Goal: Communication & Community: Answer question/provide support

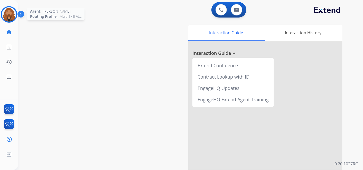
click at [3, 11] on img at bounding box center [9, 14] width 14 height 14
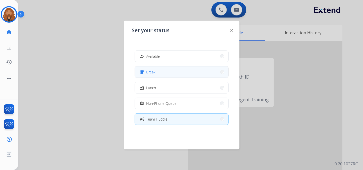
click at [155, 72] on span "Break" at bounding box center [151, 71] width 9 height 5
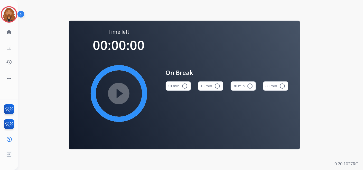
drag, startPoint x: 220, startPoint y: 83, endPoint x: 200, endPoint y: 87, distance: 20.2
click at [220, 83] on button "15 min radio_button_unchecked" at bounding box center [210, 85] width 25 height 9
click at [120, 91] on mat-icon "play_circle_filled" at bounding box center [119, 93] width 6 height 6
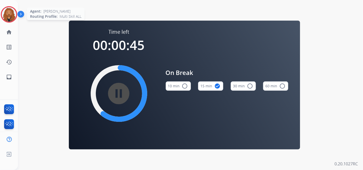
click at [13, 19] on img at bounding box center [9, 14] width 14 height 14
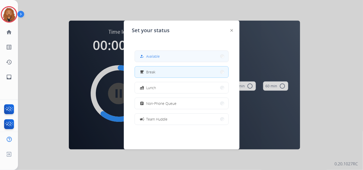
click at [192, 59] on button "how_to_reg Available" at bounding box center [182, 56] width 94 height 11
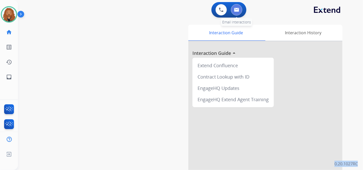
click at [238, 7] on button at bounding box center [236, 9] width 11 height 11
select select "**********"
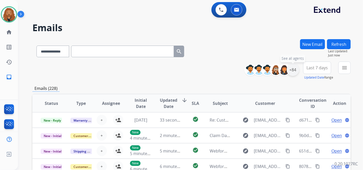
click at [292, 67] on div "+84" at bounding box center [293, 69] width 12 height 12
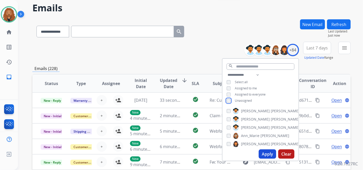
scroll to position [29, 0]
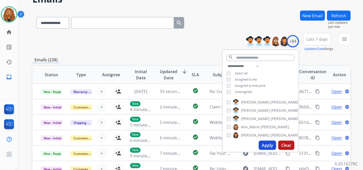
click at [263, 144] on button "Apply" at bounding box center [267, 144] width 17 height 9
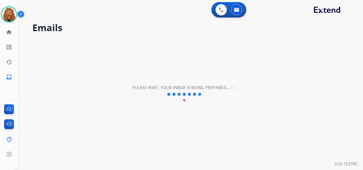
scroll to position [0, 0]
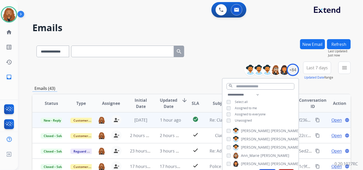
click at [154, 121] on td "1 hour ago" at bounding box center [167, 119] width 30 height 15
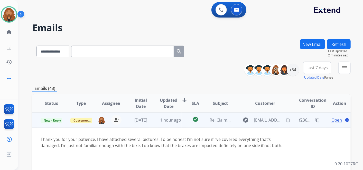
click at [336, 120] on span "Open" at bounding box center [337, 120] width 11 height 6
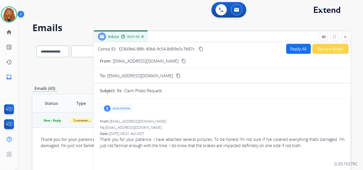
click at [291, 52] on button "Reply All" at bounding box center [298, 49] width 25 height 10
select select "**********"
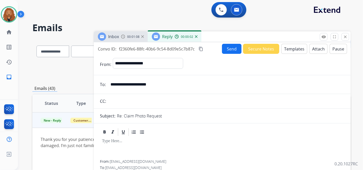
click at [287, 51] on button "Templates" at bounding box center [294, 49] width 26 height 10
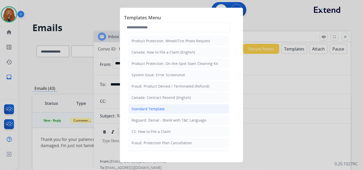
click at [176, 109] on li "Standard Template" at bounding box center [178, 109] width 101 height 10
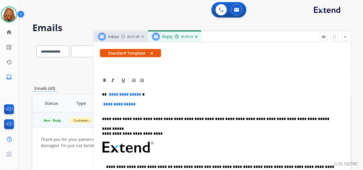
scroll to position [86, 0]
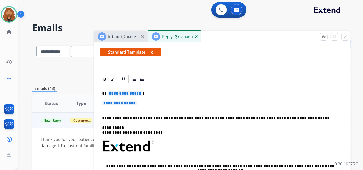
click at [128, 107] on p "**********" at bounding box center [222, 106] width 241 height 10
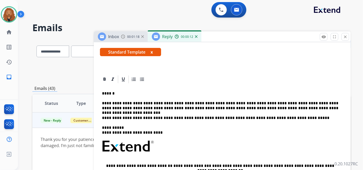
click at [197, 37] on img at bounding box center [196, 36] width 3 height 3
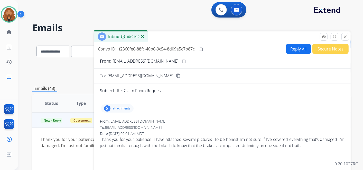
click at [197, 37] on div "Inbox 00:01:19" at bounding box center [222, 36] width 257 height 11
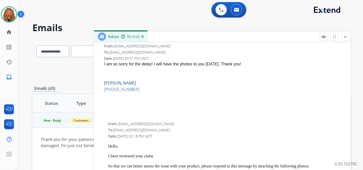
scroll to position [57, 0]
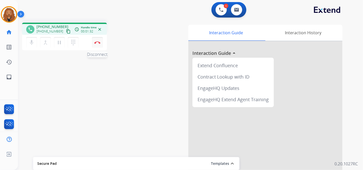
click at [96, 45] on button "Disconnect" at bounding box center [97, 42] width 11 height 11
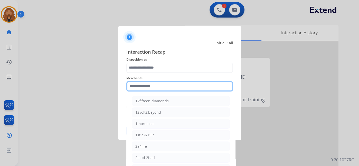
drag, startPoint x: 153, startPoint y: 88, endPoint x: 151, endPoint y: 93, distance: 4.8
click at [151, 90] on input "text" at bounding box center [179, 86] width 107 height 10
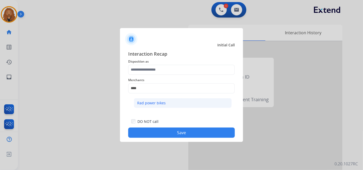
click at [141, 99] on li "Rad power bikes" at bounding box center [183, 103] width 98 height 10
type input "**********"
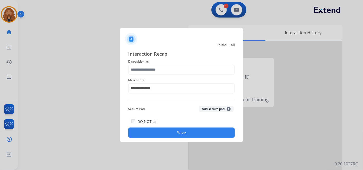
click at [159, 131] on button "Save" at bounding box center [181, 132] width 107 height 10
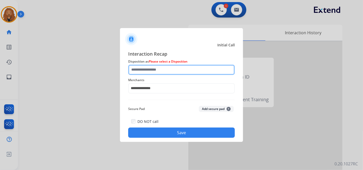
click at [171, 69] on input "text" at bounding box center [181, 70] width 107 height 10
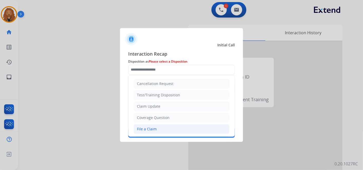
click at [149, 127] on div "File a Claim" at bounding box center [147, 128] width 20 height 5
type input "**********"
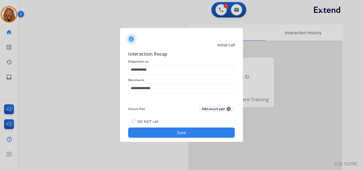
click at [149, 136] on button "Save" at bounding box center [181, 132] width 107 height 10
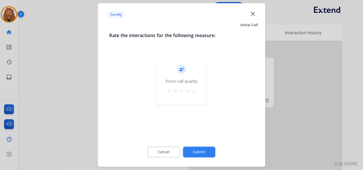
drag, startPoint x: 196, startPoint y: 88, endPoint x: 195, endPoint y: 101, distance: 12.7
click at [196, 88] on mat-icon "star" at bounding box center [194, 91] width 6 height 6
click at [200, 148] on button "Submit" at bounding box center [199, 152] width 32 height 11
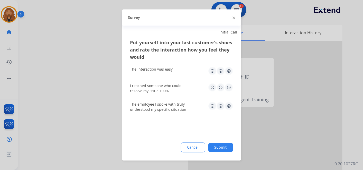
drag, startPoint x: 230, startPoint y: 108, endPoint x: 230, endPoint y: 91, distance: 17.0
click at [230, 108] on img at bounding box center [229, 106] width 8 height 8
click at [231, 86] on img at bounding box center [229, 87] width 8 height 8
click at [229, 71] on img at bounding box center [229, 71] width 8 height 8
click at [217, 149] on button "Submit" at bounding box center [220, 147] width 25 height 9
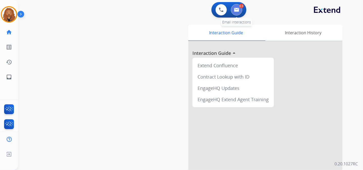
click at [235, 11] on img at bounding box center [236, 10] width 5 height 4
select select "**********"
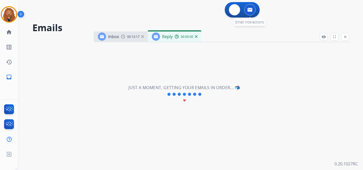
select select "**********"
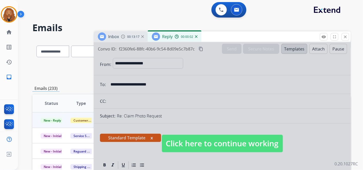
click at [195, 137] on span "Click here to continue working" at bounding box center [222, 142] width 121 height 17
select select
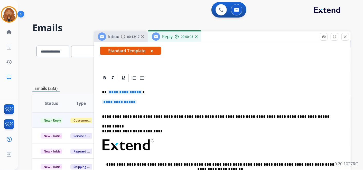
scroll to position [86, 0]
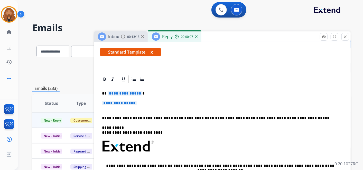
click at [196, 38] on div "00:00:07" at bounding box center [186, 36] width 23 height 5
click at [197, 36] on img at bounding box center [196, 36] width 3 height 3
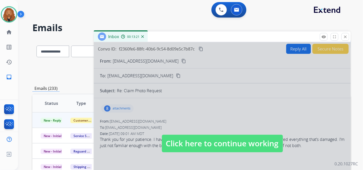
click at [196, 127] on div at bounding box center [222, 138] width 257 height 192
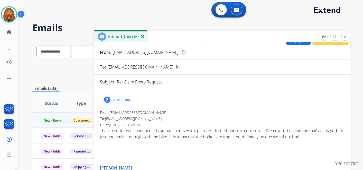
scroll to position [0, 0]
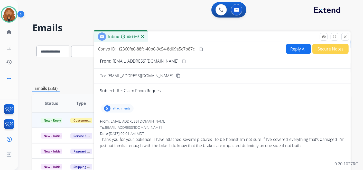
click at [181, 61] on mat-icon "content_copy" at bounding box center [183, 61] width 5 height 5
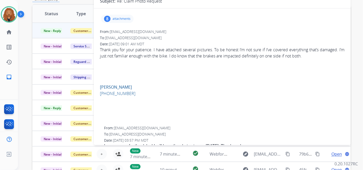
scroll to position [29, 0]
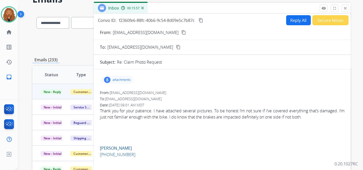
click at [123, 81] on div "8 attachments" at bounding box center [117, 80] width 33 height 8
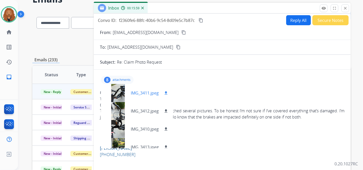
click at [149, 90] on p "IMG_3411.jpeg" at bounding box center [145, 93] width 28 height 6
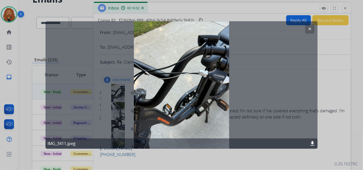
click at [307, 29] on button "clear" at bounding box center [309, 28] width 9 height 9
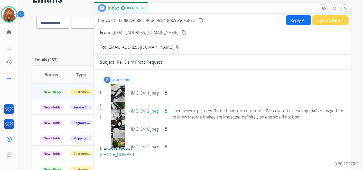
click at [147, 109] on p "IMG_3412.jpeg" at bounding box center [145, 111] width 28 height 6
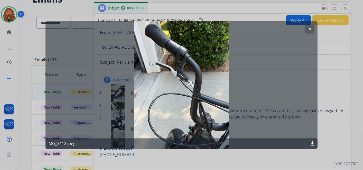
click at [306, 29] on button "clear" at bounding box center [309, 28] width 9 height 9
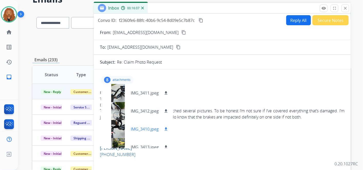
click at [138, 127] on p "IMG_3410.jpeg" at bounding box center [145, 129] width 28 height 6
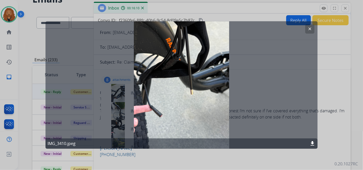
click at [309, 30] on mat-icon "clear" at bounding box center [310, 29] width 5 height 5
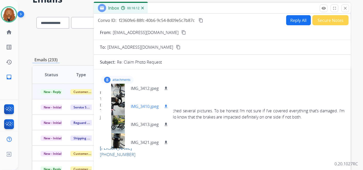
scroll to position [57, 0]
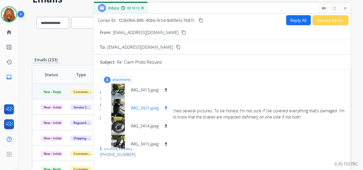
click at [144, 104] on div "IMG_3421.jpeg download" at bounding box center [137, 108] width 72 height 18
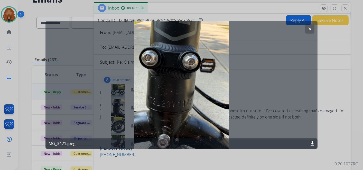
click at [309, 31] on mat-icon "clear" at bounding box center [310, 29] width 5 height 5
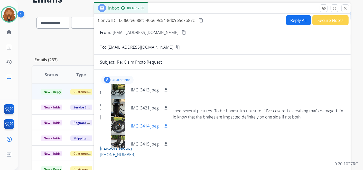
click at [140, 123] on p "IMG_3414.jpeg" at bounding box center [145, 126] width 28 height 6
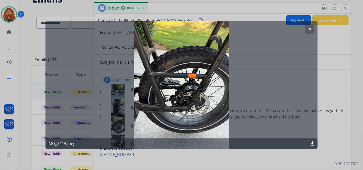
click at [311, 31] on mat-icon "clear" at bounding box center [310, 29] width 5 height 5
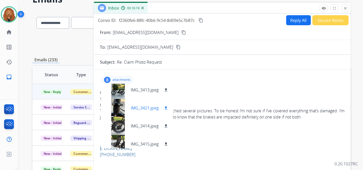
scroll to position [80, 0]
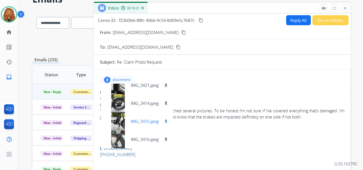
click at [131, 119] on p "IMG_3415.jpeg" at bounding box center [145, 121] width 28 height 6
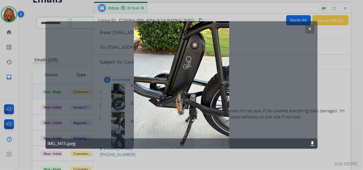
click at [308, 31] on mat-icon "clear" at bounding box center [310, 29] width 5 height 5
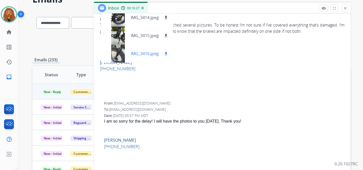
click at [157, 53] on p "IMG_3416.jpeg" at bounding box center [145, 53] width 28 height 6
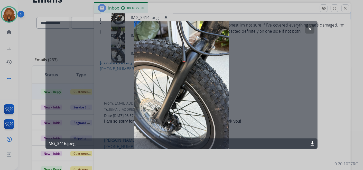
click at [309, 31] on mat-icon "clear" at bounding box center [310, 29] width 5 height 5
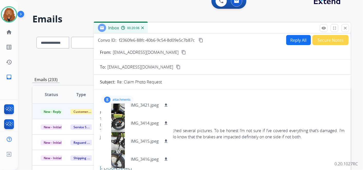
scroll to position [0, 0]
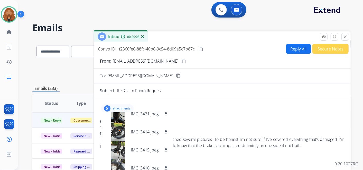
click at [289, 50] on button "Reply All" at bounding box center [298, 49] width 25 height 10
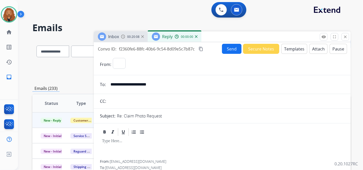
select select "**********"
click at [287, 50] on button "Templates" at bounding box center [294, 49] width 26 height 10
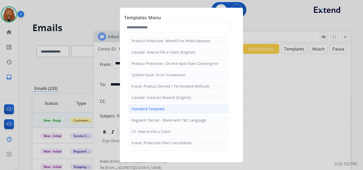
click at [150, 108] on div "Standard Template" at bounding box center [148, 108] width 33 height 5
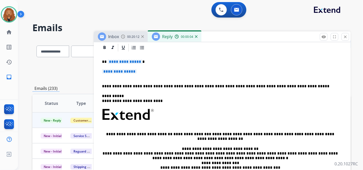
scroll to position [86, 0]
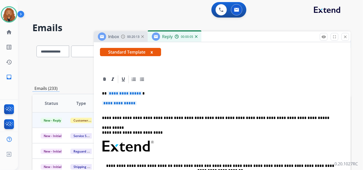
click at [107, 110] on div "**********" at bounding box center [222, 158] width 245 height 149
click at [108, 111] on div "**********" at bounding box center [222, 158] width 245 height 149
click at [104, 107] on p "**********" at bounding box center [222, 106] width 241 height 10
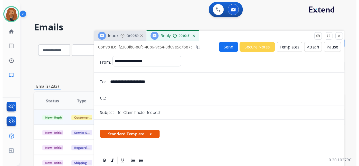
scroll to position [0, 0]
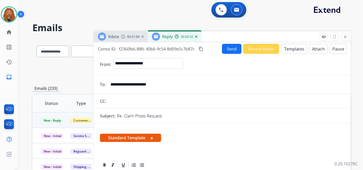
click at [235, 48] on button "Send" at bounding box center [232, 49] width 20 height 10
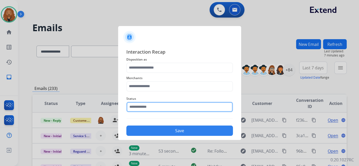
click at [162, 109] on input "text" at bounding box center [179, 107] width 107 height 10
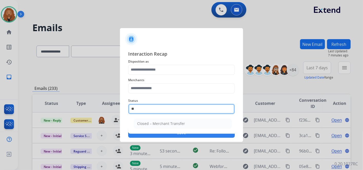
type input "*"
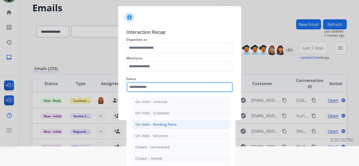
scroll to position [25, 0]
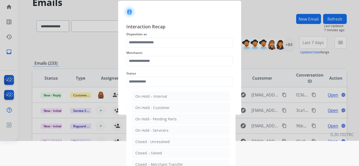
drag, startPoint x: 152, startPoint y: 150, endPoint x: 156, endPoint y: 110, distance: 40.3
click at [152, 150] on div "Closed – Solved" at bounding box center [148, 152] width 27 height 5
type input "**********"
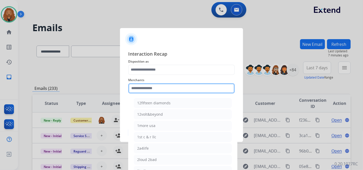
click at [148, 89] on input "text" at bounding box center [181, 88] width 107 height 10
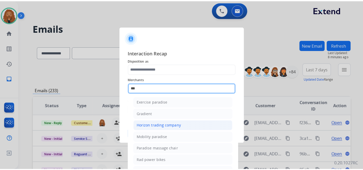
scroll to position [41, 0]
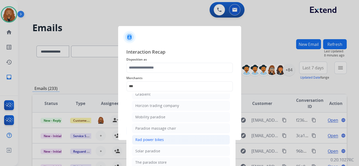
click at [159, 137] on div "Rad power bikes" at bounding box center [149, 139] width 29 height 5
type input "**********"
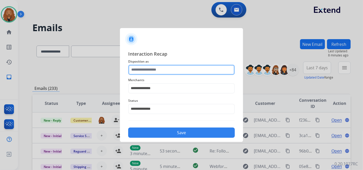
click at [155, 72] on input "text" at bounding box center [181, 70] width 107 height 10
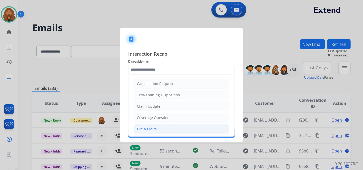
click at [154, 126] on div "File a Claim" at bounding box center [147, 128] width 20 height 5
type input "**********"
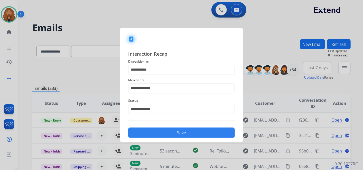
click at [159, 129] on button "Save" at bounding box center [181, 132] width 107 height 10
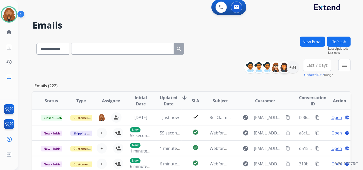
scroll to position [0, 0]
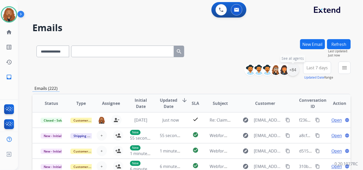
click at [296, 71] on div "+84" at bounding box center [293, 69] width 12 height 12
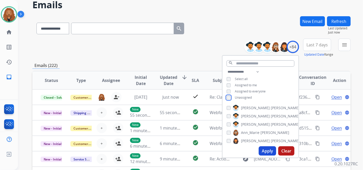
scroll to position [57, 0]
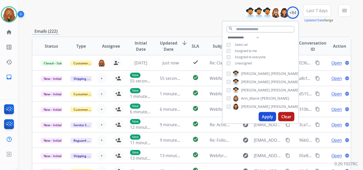
click at [263, 115] on button "Apply" at bounding box center [267, 116] width 17 height 9
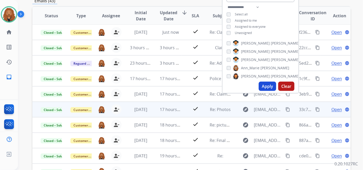
scroll to position [123, 0]
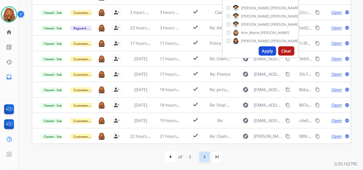
click at [200, 159] on div "navigate_next" at bounding box center [204, 156] width 11 height 11
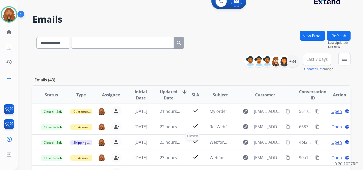
scroll to position [0, 0]
click at [298, 57] on div "+84" at bounding box center [273, 61] width 51 height 12
click at [291, 62] on div "+84" at bounding box center [293, 61] width 12 height 12
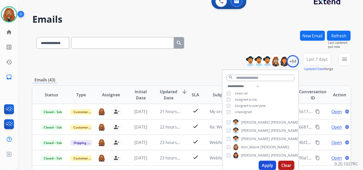
click at [260, 168] on button "Apply" at bounding box center [267, 164] width 17 height 9
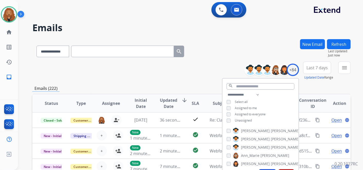
click at [251, 44] on div "**********" at bounding box center [191, 50] width 318 height 22
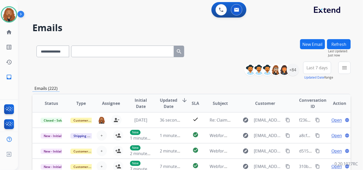
click at [322, 68] on span "Last 7 days" at bounding box center [317, 68] width 21 height 2
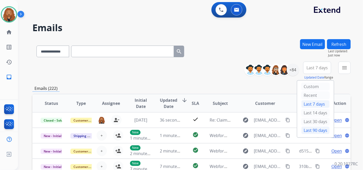
click at [314, 126] on div "Last 90 days" at bounding box center [316, 130] width 28 height 8
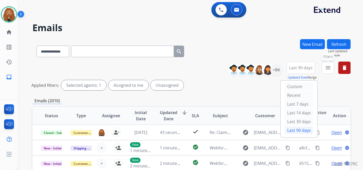
click at [330, 68] on mat-icon "menu" at bounding box center [328, 68] width 6 height 6
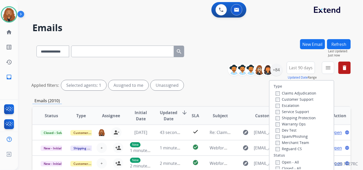
click at [276, 159] on label "Open - All" at bounding box center [287, 161] width 23 height 5
drag, startPoint x: 295, startPoint y: 117, endPoint x: 295, endPoint y: 114, distance: 3.3
click at [295, 117] on label "Shipping Protection" at bounding box center [296, 117] width 40 height 5
click at [298, 101] on label "Customer Support" at bounding box center [295, 99] width 38 height 5
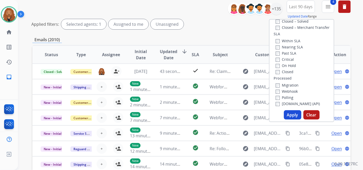
scroll to position [135, 0]
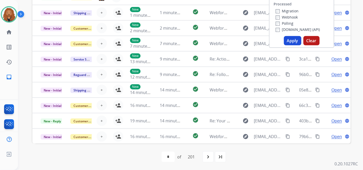
click at [296, 42] on button "Apply" at bounding box center [292, 40] width 17 height 9
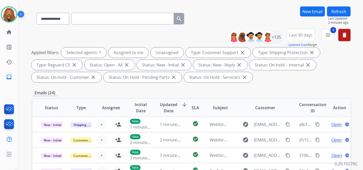
scroll to position [0, 0]
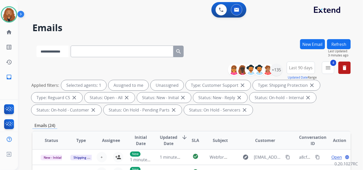
click at [69, 51] on select "**********" at bounding box center [53, 51] width 32 height 12
select select "**********"
click at [37, 45] on select "**********" at bounding box center [53, 51] width 32 height 12
click at [94, 52] on input "text" at bounding box center [122, 51] width 103 height 12
paste input "**********"
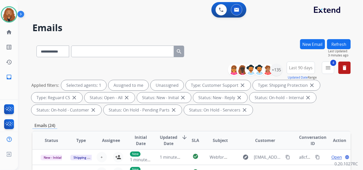
type input "**********"
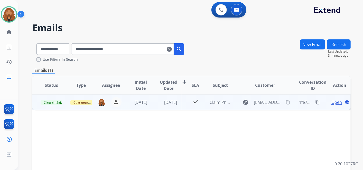
click at [334, 99] on span "Open" at bounding box center [337, 102] width 11 height 6
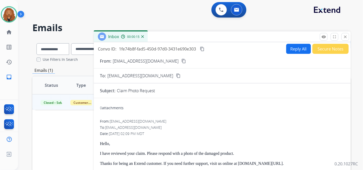
click at [297, 51] on button "Reply All" at bounding box center [298, 49] width 25 height 10
select select "**********"
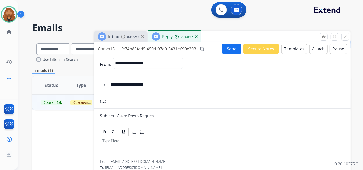
click at [293, 50] on button "Templates" at bounding box center [294, 49] width 26 height 10
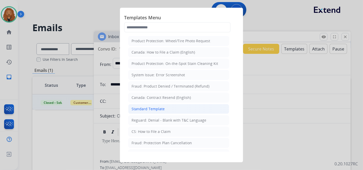
click at [168, 107] on li "Standard Template" at bounding box center [178, 109] width 101 height 10
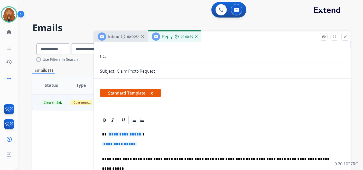
scroll to position [86, 0]
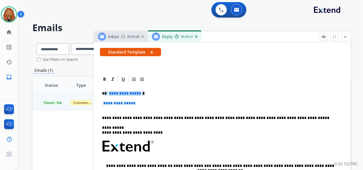
drag, startPoint x: 141, startPoint y: 105, endPoint x: 104, endPoint y: 91, distance: 39.0
click at [104, 91] on div "**********" at bounding box center [222, 158] width 245 height 149
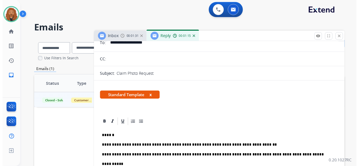
scroll to position [0, 0]
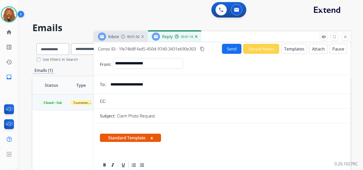
drag, startPoint x: 225, startPoint y: 54, endPoint x: 227, endPoint y: 51, distance: 3.5
click at [227, 51] on button "Send" at bounding box center [232, 49] width 20 height 10
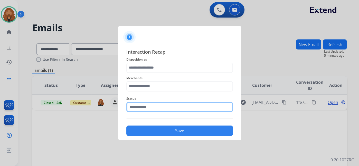
click at [177, 104] on input "text" at bounding box center [179, 107] width 107 height 10
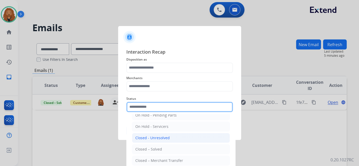
scroll to position [29, 0]
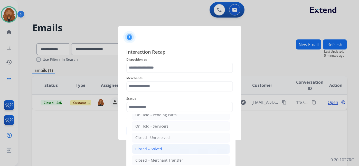
click at [156, 147] on div "Closed – Solved" at bounding box center [148, 148] width 27 height 5
type input "**********"
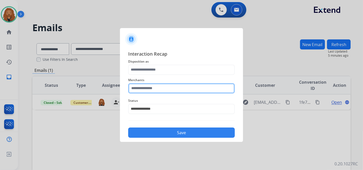
click at [147, 88] on input "text" at bounding box center [181, 88] width 107 height 10
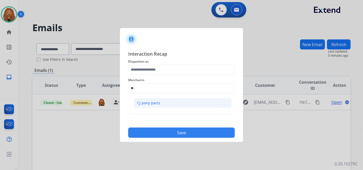
click at [148, 102] on div "Cj pony parts" at bounding box center [148, 102] width 23 height 5
type input "**********"
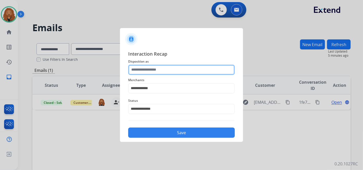
click at [153, 69] on input "text" at bounding box center [181, 70] width 107 height 10
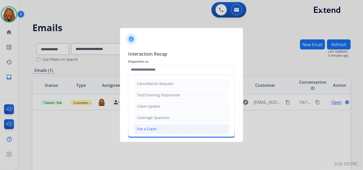
click at [151, 126] on div "File a Claim" at bounding box center [147, 128] width 20 height 5
type input "**********"
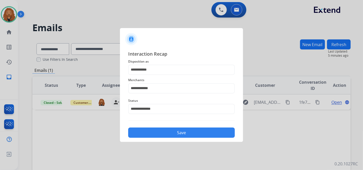
click at [154, 127] on div "Save" at bounding box center [181, 130] width 107 height 13
click at [200, 132] on button "Save" at bounding box center [181, 132] width 107 height 10
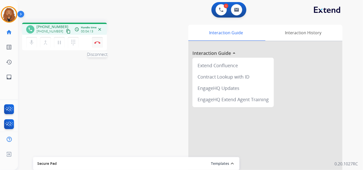
click at [100, 45] on button "Disconnect" at bounding box center [97, 42] width 11 height 11
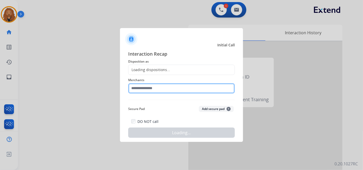
click at [157, 88] on input "text" at bounding box center [181, 88] width 107 height 10
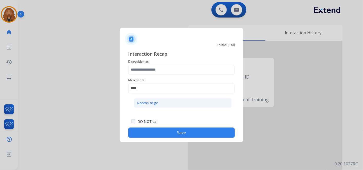
click at [153, 105] on div "Rooms to go" at bounding box center [147, 102] width 21 height 5
type input "**********"
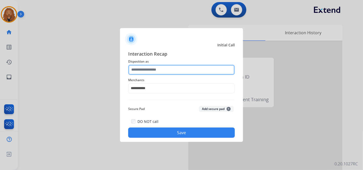
click at [141, 70] on input "text" at bounding box center [181, 70] width 107 height 10
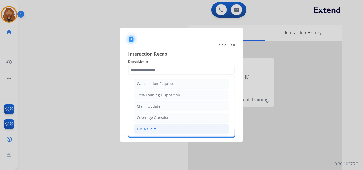
click at [144, 127] on div "File a Claim" at bounding box center [147, 128] width 20 height 5
type input "**********"
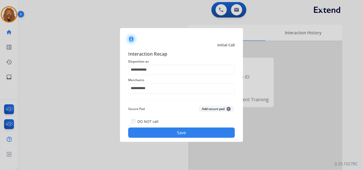
click at [145, 130] on button "Save" at bounding box center [181, 132] width 107 height 10
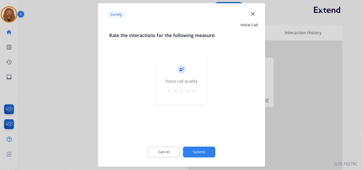
click at [200, 149] on button "Submit" at bounding box center [199, 152] width 32 height 11
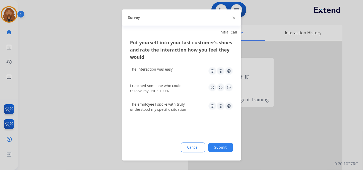
click at [232, 103] on img at bounding box center [229, 106] width 8 height 8
click at [231, 91] on img at bounding box center [229, 87] width 8 height 8
click at [230, 74] on img at bounding box center [229, 71] width 8 height 8
click at [218, 148] on button "Submit" at bounding box center [220, 147] width 25 height 9
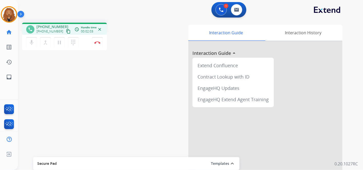
click at [66, 31] on mat-icon "content_copy" at bounding box center [68, 31] width 5 height 5
click at [99, 44] on button "Disconnect" at bounding box center [97, 42] width 11 height 11
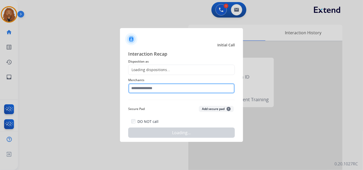
click at [143, 85] on input "text" at bounding box center [181, 88] width 107 height 10
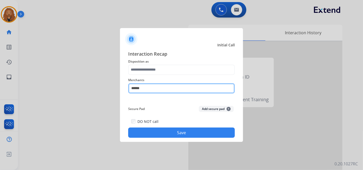
type input "*****"
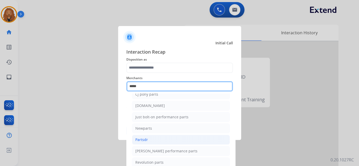
scroll to position [5, 0]
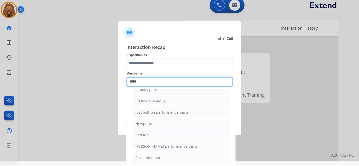
drag, startPoint x: 148, startPoint y: 79, endPoint x: 47, endPoint y: 92, distance: 101.9
click at [0, 92] on app-contact-recap-modal "Initial Call Interaction Recap Disposition as Merchants ***** Accessorypartssto…" at bounding box center [0, 78] width 0 height 166
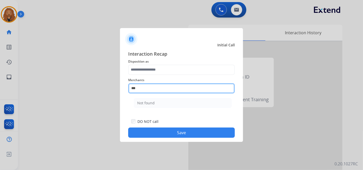
scroll to position [0, 0]
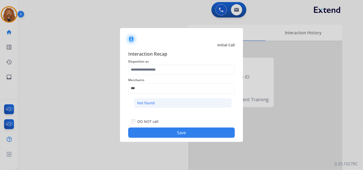
click at [170, 107] on li "Not found" at bounding box center [183, 103] width 98 height 10
type input "*********"
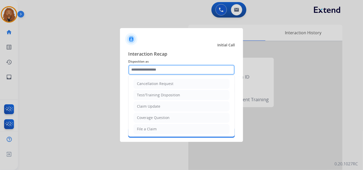
click at [153, 71] on input "text" at bounding box center [181, 70] width 107 height 10
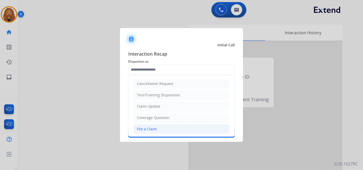
click at [150, 129] on div "File a Claim" at bounding box center [147, 128] width 20 height 5
type input "**********"
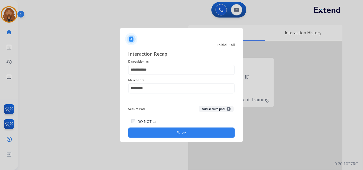
click at [149, 129] on button "Save" at bounding box center [181, 132] width 107 height 10
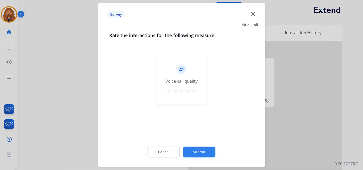
click at [195, 90] on mat-icon "star" at bounding box center [194, 91] width 6 height 6
click at [192, 148] on button "Submit" at bounding box center [199, 152] width 32 height 11
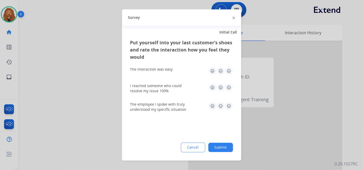
click at [229, 108] on img at bounding box center [229, 106] width 8 height 8
click at [232, 87] on img at bounding box center [229, 87] width 8 height 8
click at [232, 73] on img at bounding box center [229, 71] width 8 height 8
click at [218, 144] on button "Submit" at bounding box center [220, 147] width 25 height 9
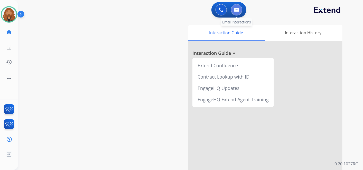
click at [240, 7] on button at bounding box center [236, 9] width 11 height 11
select select "**********"
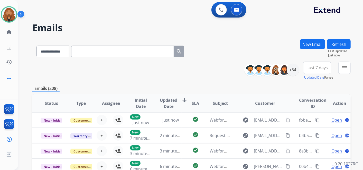
scroll to position [0, 0]
click at [292, 70] on div "+84" at bounding box center [293, 69] width 12 height 12
copy div "84"
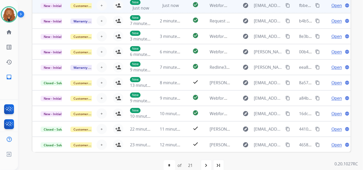
scroll to position [0, 0]
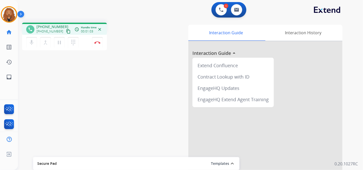
click at [66, 33] on mat-icon "content_copy" at bounding box center [68, 31] width 5 height 5
click at [98, 41] on img at bounding box center [97, 42] width 6 height 3
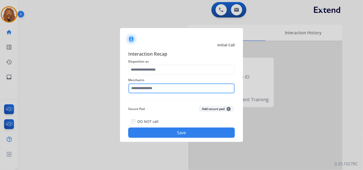
click at [165, 87] on input "text" at bounding box center [181, 88] width 107 height 10
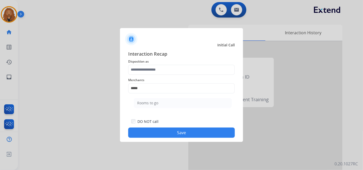
click at [155, 97] on ul "Rooms to go" at bounding box center [182, 103] width 101 height 17
click at [156, 101] on div "Interaction Recap Disposition as Merchants ***** Secure Pad Add secure pad + DO…" at bounding box center [181, 94] width 107 height 88
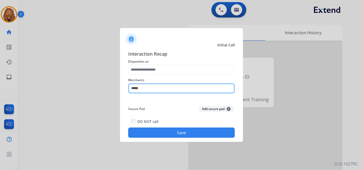
click at [153, 89] on input "*****" at bounding box center [181, 88] width 107 height 10
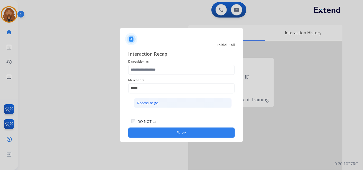
click at [156, 103] on div "Rooms to go" at bounding box center [147, 102] width 21 height 5
type input "**********"
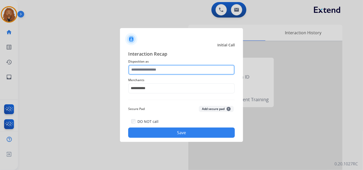
click at [162, 69] on input "text" at bounding box center [181, 70] width 107 height 10
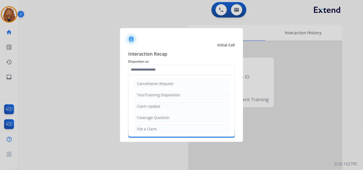
drag, startPoint x: 167, startPoint y: 105, endPoint x: 174, endPoint y: 118, distance: 14.6
click at [167, 105] on li "Claim Update" at bounding box center [182, 106] width 96 height 10
type input "**********"
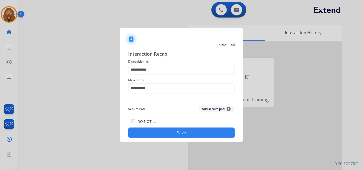
click at [175, 139] on div "**********" at bounding box center [181, 94] width 123 height 96
click at [175, 136] on button "Save" at bounding box center [181, 132] width 107 height 10
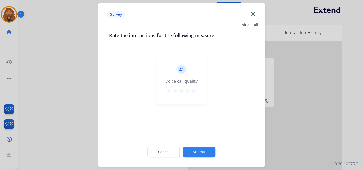
click at [195, 91] on mat-icon "star" at bounding box center [194, 91] width 6 height 6
click at [202, 150] on button "Submit" at bounding box center [199, 152] width 32 height 11
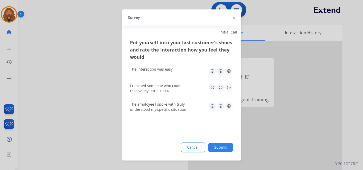
click at [231, 105] on img at bounding box center [229, 106] width 8 height 8
click at [228, 88] on img at bounding box center [229, 87] width 8 height 8
click at [233, 71] on img at bounding box center [229, 71] width 8 height 8
click at [224, 145] on button "Submit" at bounding box center [220, 147] width 25 height 9
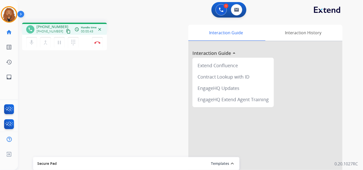
click at [66, 32] on mat-icon "content_copy" at bounding box center [68, 31] width 5 height 5
click at [100, 43] on img at bounding box center [97, 42] width 6 height 3
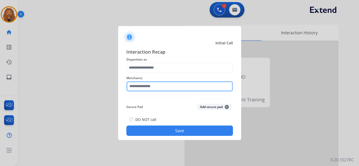
click at [176, 89] on input "text" at bounding box center [179, 86] width 107 height 10
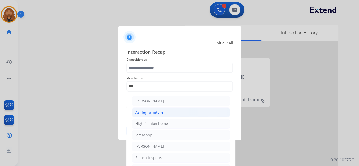
click at [158, 111] on div "Ashley furniture" at bounding box center [149, 112] width 28 height 5
type input "**********"
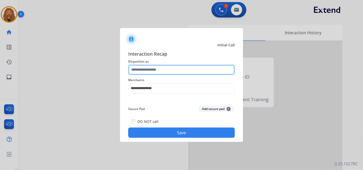
click at [161, 67] on input "text" at bounding box center [181, 70] width 107 height 10
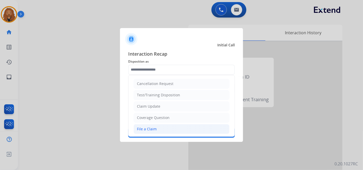
click at [150, 130] on div "File a Claim" at bounding box center [147, 128] width 20 height 5
type input "**********"
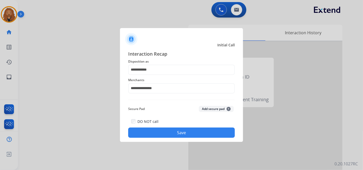
click at [167, 137] on div "DO NOT call Save" at bounding box center [181, 128] width 107 height 20
click at [169, 133] on button "Save" at bounding box center [181, 132] width 107 height 10
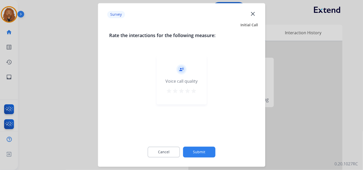
click at [195, 92] on mat-icon "star" at bounding box center [194, 91] width 6 height 6
drag, startPoint x: 196, startPoint y: 150, endPoint x: 194, endPoint y: 157, distance: 6.9
click at [194, 157] on div "Cancel Submit" at bounding box center [181, 151] width 145 height 23
click at [208, 151] on button "Submit" at bounding box center [199, 152] width 32 height 11
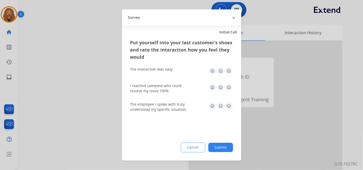
click at [229, 104] on img at bounding box center [229, 106] width 8 height 8
click at [230, 84] on img at bounding box center [229, 87] width 8 height 8
click at [230, 71] on img at bounding box center [229, 71] width 8 height 8
click at [222, 148] on button "Submit" at bounding box center [220, 147] width 25 height 9
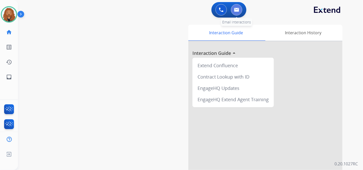
click at [237, 13] on button at bounding box center [236, 9] width 11 height 11
select select "**********"
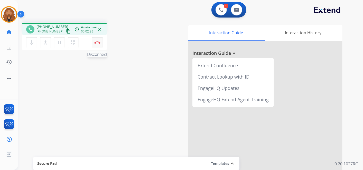
click at [98, 40] on button "Disconnect" at bounding box center [97, 42] width 11 height 11
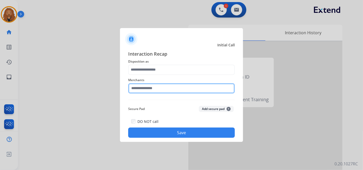
click at [167, 87] on input "text" at bounding box center [181, 88] width 107 height 10
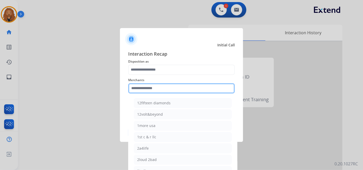
click at [167, 87] on input "text" at bounding box center [181, 88] width 107 height 10
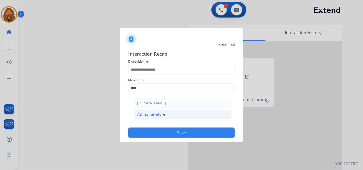
click at [159, 115] on div "Ashley furniture" at bounding box center [151, 114] width 28 height 5
type input "**********"
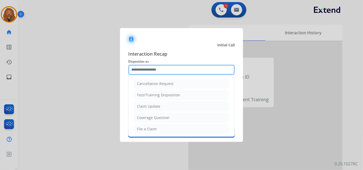
click at [152, 73] on input "text" at bounding box center [181, 70] width 107 height 10
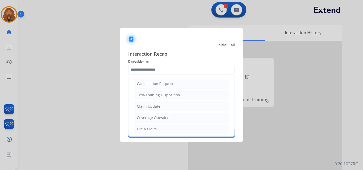
click at [166, 105] on li "Claim Update" at bounding box center [182, 106] width 96 height 10
type input "**********"
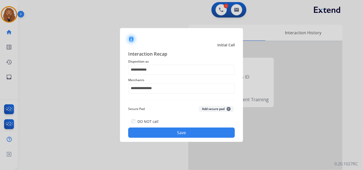
click at [165, 128] on button "Save" at bounding box center [181, 132] width 107 height 10
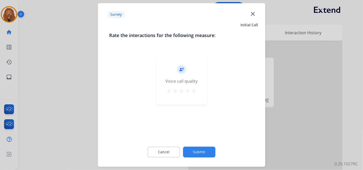
click at [194, 89] on mat-icon "star" at bounding box center [194, 91] width 6 height 6
click at [199, 154] on button "Submit" at bounding box center [199, 152] width 32 height 11
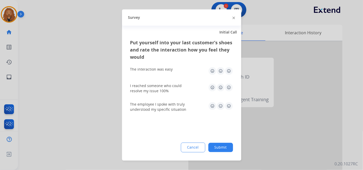
click at [230, 70] on img at bounding box center [229, 71] width 8 height 8
click at [230, 86] on img at bounding box center [229, 87] width 8 height 8
click at [227, 108] on img at bounding box center [229, 106] width 8 height 8
click at [221, 142] on div "Cancel Submit" at bounding box center [181, 147] width 103 height 10
click at [214, 148] on button "Submit" at bounding box center [220, 147] width 25 height 9
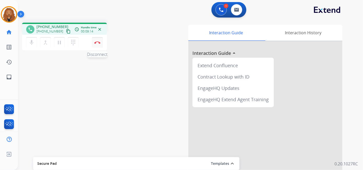
click at [97, 44] on button "Disconnect" at bounding box center [97, 42] width 11 height 11
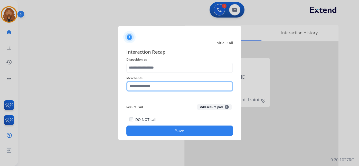
drag, startPoint x: 166, startPoint y: 89, endPoint x: 168, endPoint y: 90, distance: 2.9
click at [166, 89] on input "text" at bounding box center [179, 86] width 107 height 10
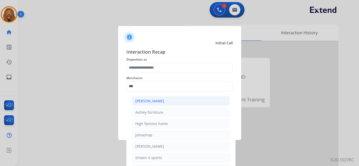
click at [175, 98] on li "[PERSON_NAME]" at bounding box center [181, 101] width 98 height 10
type input "**********"
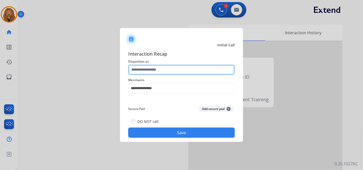
click at [168, 67] on input "text" at bounding box center [181, 70] width 107 height 10
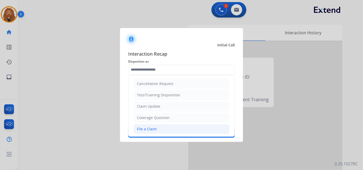
click at [173, 129] on li "File a Claim" at bounding box center [182, 129] width 96 height 10
type input "**********"
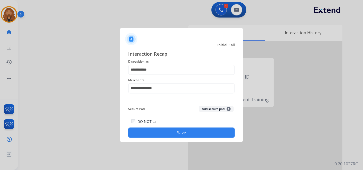
click at [175, 133] on button "Save" at bounding box center [181, 132] width 107 height 10
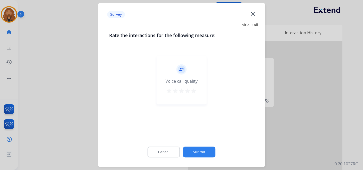
click at [197, 148] on button "Submit" at bounding box center [199, 152] width 32 height 11
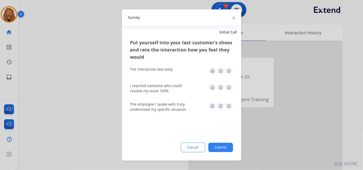
click at [229, 104] on img at bounding box center [229, 106] width 8 height 8
click at [232, 87] on img at bounding box center [229, 87] width 8 height 8
click at [229, 71] on img at bounding box center [229, 71] width 8 height 8
click at [222, 143] on button "Submit" at bounding box center [220, 147] width 25 height 9
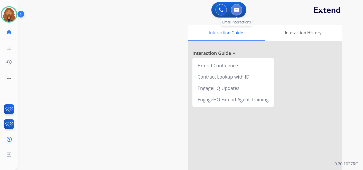
click at [239, 12] on button at bounding box center [236, 9] width 11 height 11
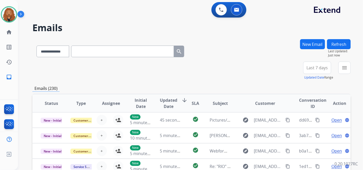
click at [317, 69] on span "Last 7 days" at bounding box center [317, 68] width 21 height 2
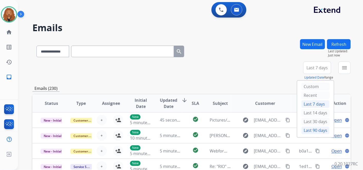
click at [305, 126] on div "Last 90 days" at bounding box center [316, 130] width 28 height 8
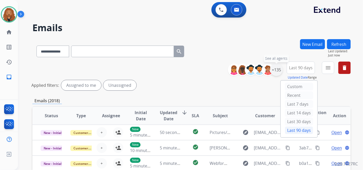
click at [275, 65] on div "+135" at bounding box center [276, 69] width 12 height 12
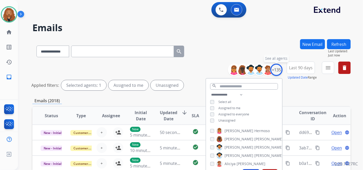
click at [275, 65] on div "+135" at bounding box center [276, 69] width 12 height 12
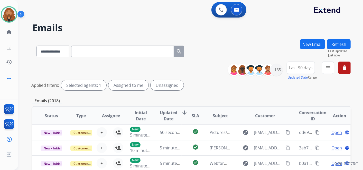
click at [280, 87] on div "Applied filters: Selected agents: 1 Assigned to me Unassigned" at bounding box center [190, 85] width 318 height 10
click at [279, 66] on div "+135" at bounding box center [276, 69] width 12 height 12
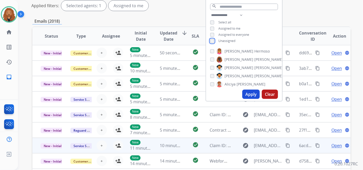
scroll to position [114, 0]
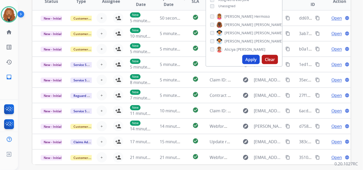
click at [253, 57] on button "Apply" at bounding box center [250, 59] width 17 height 9
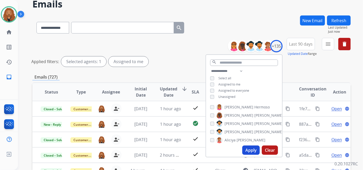
scroll to position [0, 0]
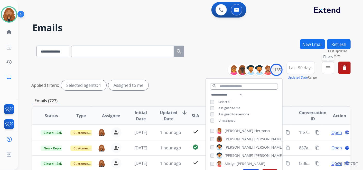
click at [327, 71] on button "menu Filters" at bounding box center [328, 67] width 12 height 12
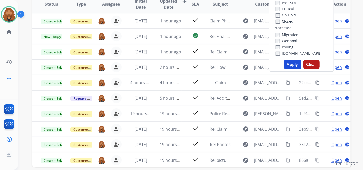
scroll to position [135, 0]
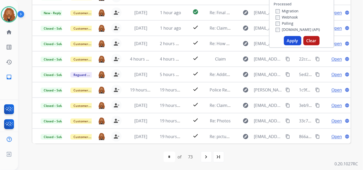
click at [287, 43] on button "Apply" at bounding box center [292, 40] width 17 height 9
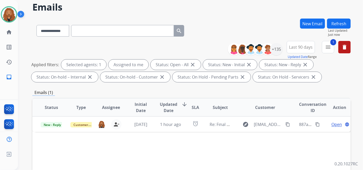
scroll to position [29, 0]
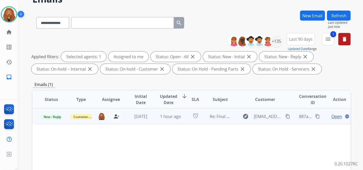
click at [145, 120] on td "[DATE]" at bounding box center [137, 115] width 30 height 15
click at [332, 116] on span "Open" at bounding box center [337, 116] width 11 height 6
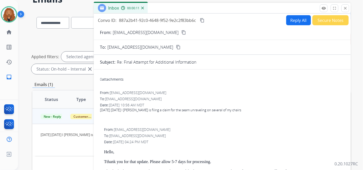
click at [322, 21] on button "Secure Notes" at bounding box center [331, 20] width 36 height 10
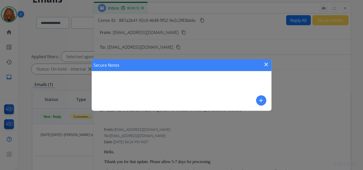
click at [261, 99] on mat-icon "add" at bounding box center [261, 100] width 6 height 6
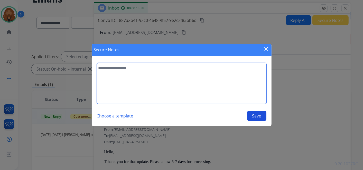
click at [123, 74] on textarea at bounding box center [182, 83] width 170 height 41
type textarea "**********"
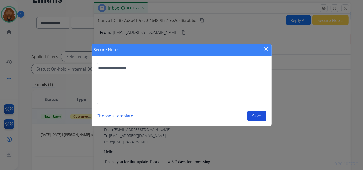
click at [263, 116] on button "Save" at bounding box center [256, 116] width 19 height 10
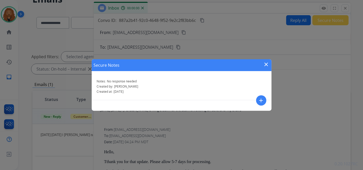
click at [265, 62] on mat-icon "close" at bounding box center [266, 64] width 6 height 6
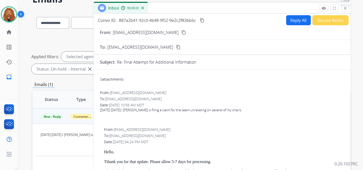
click at [344, 9] on mat-icon "close" at bounding box center [345, 8] width 5 height 5
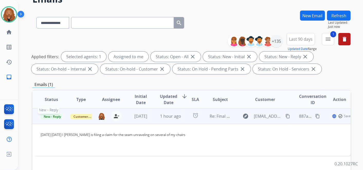
click at [56, 114] on span "New - Reply" at bounding box center [52, 116] width 23 height 5
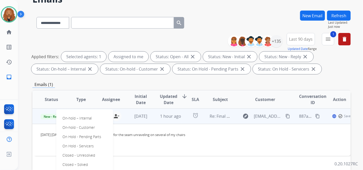
click at [75, 165] on p "Closed – Solved" at bounding box center [75, 164] width 30 height 7
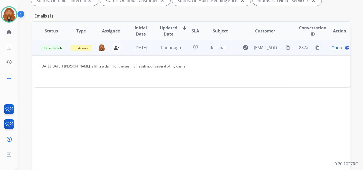
scroll to position [86, 0]
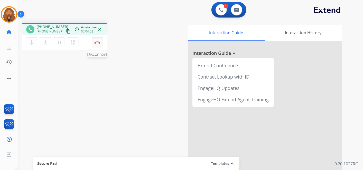
click at [98, 47] on button "Disconnect" at bounding box center [97, 42] width 11 height 11
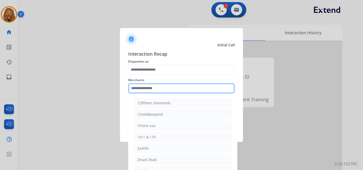
click at [139, 92] on div "Merchants 12fifteen diamonds 12volt&beyond 1more usa 1st c & r llc 2a4life 2lou…" at bounding box center [181, 85] width 107 height 21
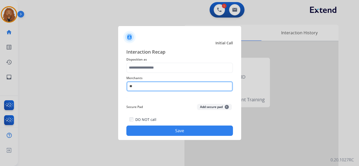
type input "*"
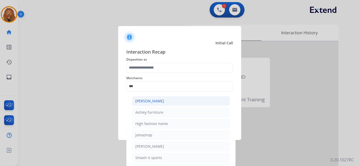
click at [163, 101] on div "[PERSON_NAME]" at bounding box center [149, 100] width 29 height 5
type input "**********"
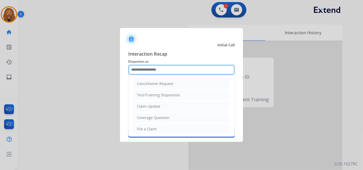
click at [163, 73] on input "text" at bounding box center [181, 70] width 107 height 10
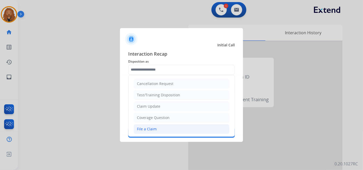
click at [154, 127] on div "File a Claim" at bounding box center [147, 128] width 20 height 5
type input "**********"
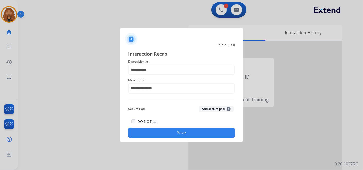
click at [158, 131] on button "Save" at bounding box center [181, 132] width 107 height 10
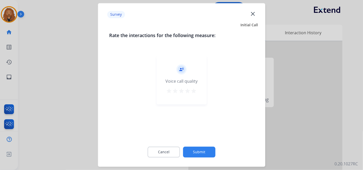
click at [193, 90] on mat-icon "star" at bounding box center [194, 91] width 6 height 6
click at [198, 148] on button "Submit" at bounding box center [199, 152] width 32 height 11
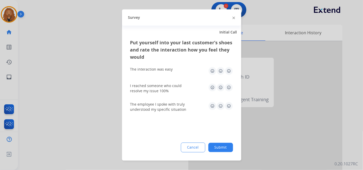
drag, startPoint x: 227, startPoint y: 105, endPoint x: 227, endPoint y: 94, distance: 10.3
click at [227, 105] on img at bounding box center [229, 106] width 8 height 8
click at [227, 89] on img at bounding box center [229, 87] width 8 height 8
click at [229, 70] on img at bounding box center [229, 71] width 8 height 8
click at [220, 150] on button "Submit" at bounding box center [220, 147] width 25 height 9
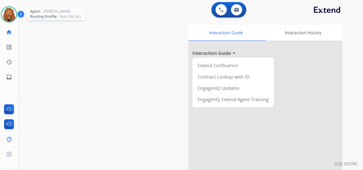
click at [9, 12] on img at bounding box center [9, 14] width 14 height 14
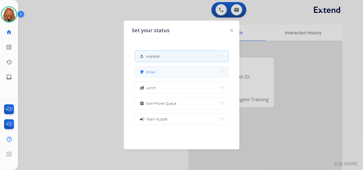
click at [161, 74] on button "free_breakfast Break" at bounding box center [182, 71] width 94 height 11
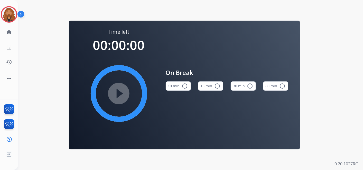
click at [213, 89] on button "15 min radio_button_unchecked" at bounding box center [210, 85] width 25 height 9
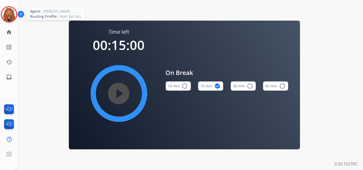
click at [12, 12] on img at bounding box center [9, 14] width 14 height 14
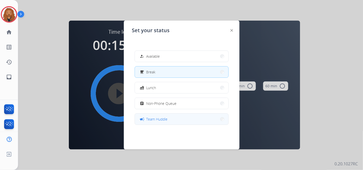
click at [155, 120] on span "Team Huddle" at bounding box center [157, 118] width 21 height 5
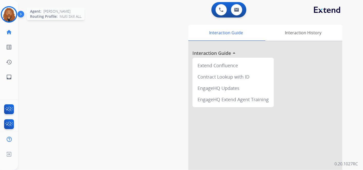
click at [8, 16] on img at bounding box center [9, 14] width 14 height 14
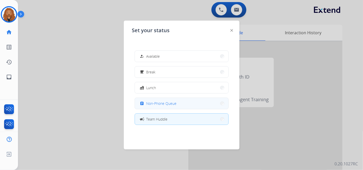
click at [146, 106] on div "assignment Non-Phone Queue" at bounding box center [158, 103] width 38 height 6
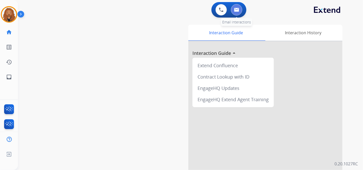
click at [240, 11] on button at bounding box center [236, 9] width 11 height 11
select select "**********"
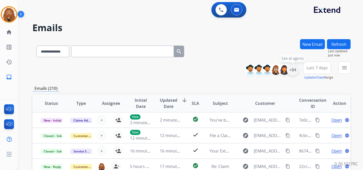
click at [294, 66] on div "+84" at bounding box center [293, 69] width 12 height 12
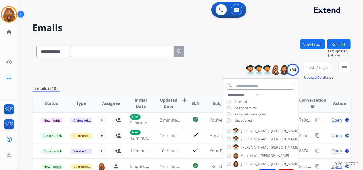
click at [226, 122] on div "**********" at bounding box center [261, 108] width 76 height 33
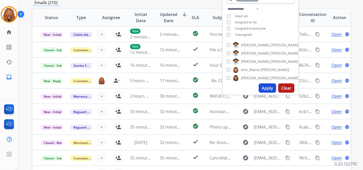
click at [270, 86] on button "Apply" at bounding box center [267, 87] width 17 height 9
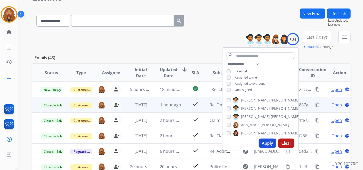
scroll to position [57, 0]
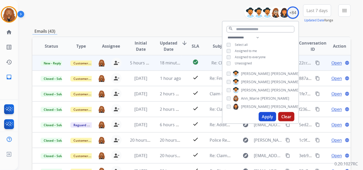
click at [155, 63] on td "18 minutes ago" at bounding box center [167, 62] width 30 height 15
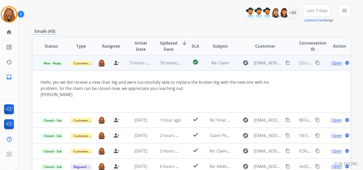
click at [338, 62] on span "Open" at bounding box center [337, 63] width 11 height 6
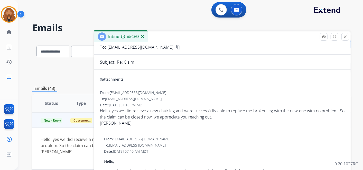
scroll to position [0, 0]
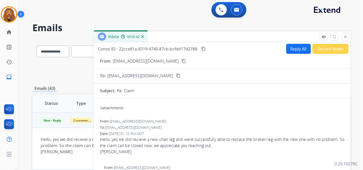
click at [328, 49] on button "Secure Notes" at bounding box center [331, 49] width 36 height 10
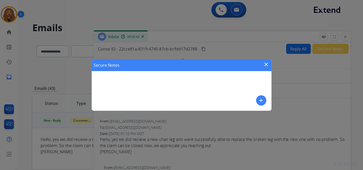
click at [263, 98] on mat-icon "add" at bounding box center [261, 100] width 6 height 6
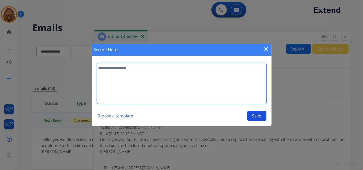
drag, startPoint x: 143, startPoint y: 85, endPoint x: 140, endPoint y: 74, distance: 11.3
click at [143, 84] on textarea at bounding box center [182, 83] width 170 height 41
type textarea "**********"
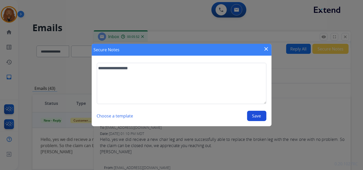
click at [252, 118] on button "Save" at bounding box center [256, 116] width 19 height 10
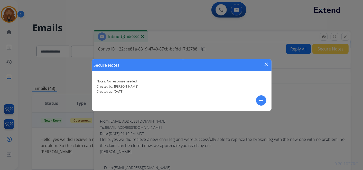
click at [267, 66] on mat-icon "close" at bounding box center [266, 64] width 6 height 6
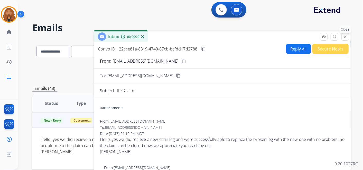
click at [345, 38] on mat-icon "close" at bounding box center [345, 36] width 5 height 5
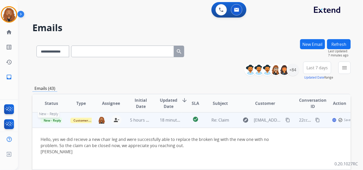
click at [52, 120] on span "New - Reply" at bounding box center [52, 119] width 23 height 5
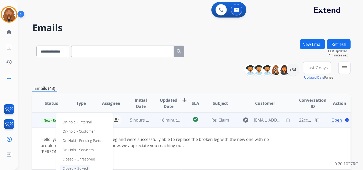
click at [79, 166] on p "Closed – Solved" at bounding box center [75, 168] width 30 height 7
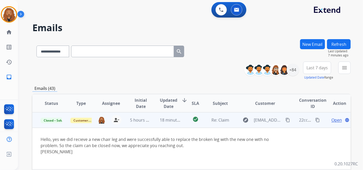
click at [286, 122] on mat-icon "content_copy" at bounding box center [288, 119] width 5 height 5
click at [167, 122] on span "18 minutes ago" at bounding box center [175, 120] width 30 height 6
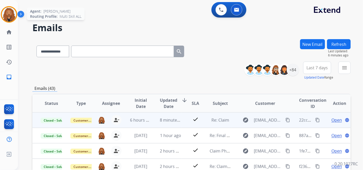
click at [11, 10] on img at bounding box center [9, 14] width 14 height 14
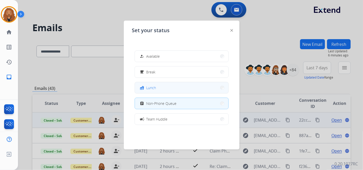
click at [160, 88] on button "fastfood Lunch" at bounding box center [182, 87] width 94 height 11
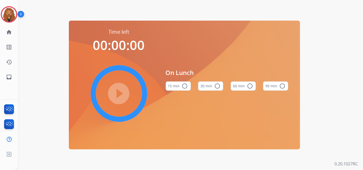
click at [240, 82] on button "60 min radio_button_unchecked" at bounding box center [243, 85] width 25 height 9
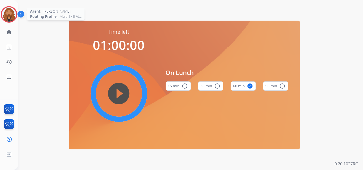
click at [8, 15] on img at bounding box center [9, 14] width 14 height 14
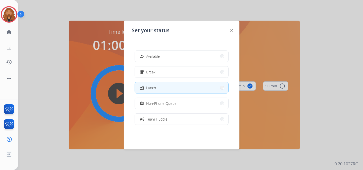
click at [165, 89] on button "fastfood Lunch" at bounding box center [182, 87] width 94 height 11
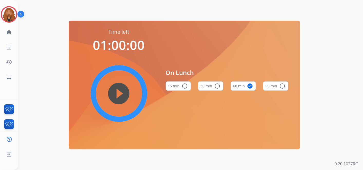
click at [120, 93] on mat-icon "play_circle_filled" at bounding box center [119, 93] width 6 height 6
